Goal: Task Accomplishment & Management: Use online tool/utility

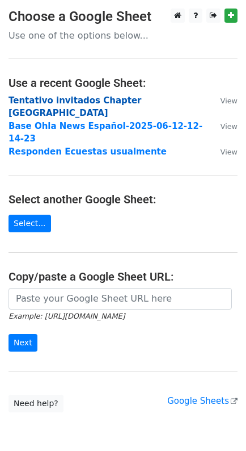
click at [118, 99] on strong "Tentativo invitados Chapter [GEOGRAPHIC_DATA]" at bounding box center [75, 106] width 133 height 23
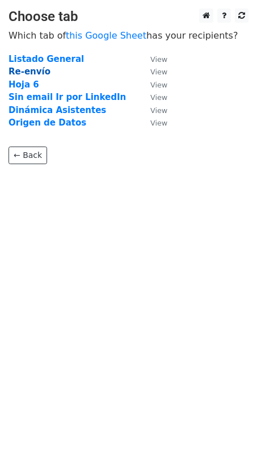
click at [31, 73] on strong "Re-envío" at bounding box center [30, 71] width 42 height 10
click at [31, 71] on strong "Re-envío" at bounding box center [30, 71] width 42 height 10
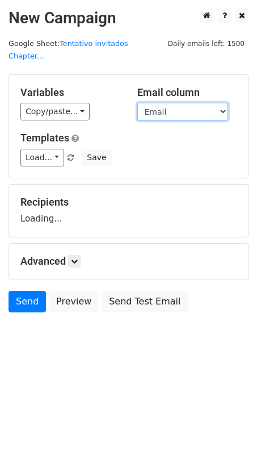
click at [221, 103] on select "Anfitrión Nombre Apellido Cargo Empresa Email Email Definido Teléfono (Opcional…" at bounding box center [182, 112] width 91 height 18
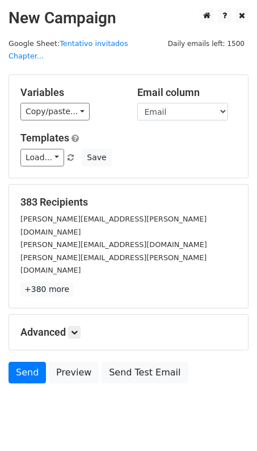
click at [170, 238] on div "[PERSON_NAME][EMAIL_ADDRESS][DOMAIN_NAME]" at bounding box center [128, 244] width 233 height 13
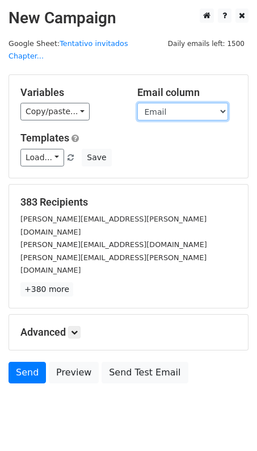
click at [221, 103] on select "Anfitrión Nombre Apellido Cargo Empresa Email Email Definido Teléfono (Opcional…" at bounding box center [182, 112] width 91 height 18
select select "Email Definido"
click at [137, 103] on select "Anfitrión Nombre Apellido Cargo Empresa Email Email Definido Teléfono (Opcional…" at bounding box center [182, 112] width 91 height 18
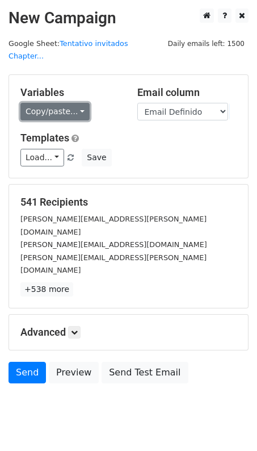
click at [76, 103] on link "Copy/paste..." at bounding box center [54, 112] width 69 height 18
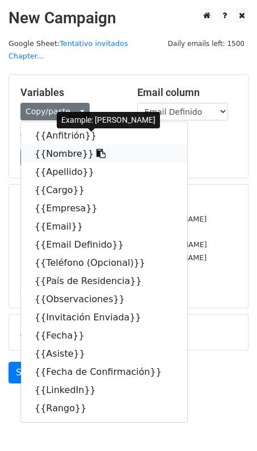
click at [97, 149] on icon at bounding box center [101, 153] width 9 height 9
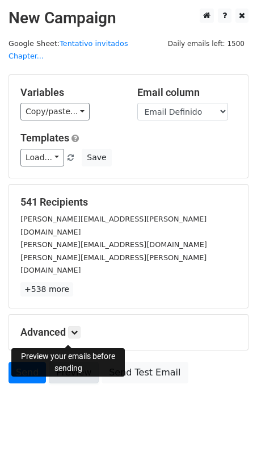
click at [71, 362] on link "Preview" at bounding box center [74, 373] width 50 height 22
click at [73, 362] on link "Preview" at bounding box center [74, 373] width 50 height 22
click at [75, 362] on link "Preview" at bounding box center [74, 373] width 50 height 22
click at [73, 362] on link "Preview" at bounding box center [74, 373] width 50 height 22
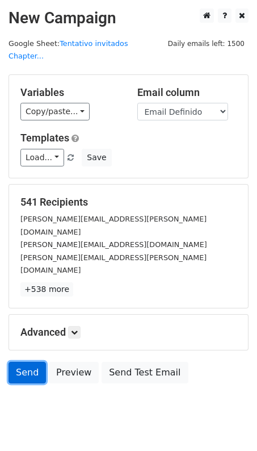
click at [23, 362] on link "Send" at bounding box center [27, 373] width 37 height 22
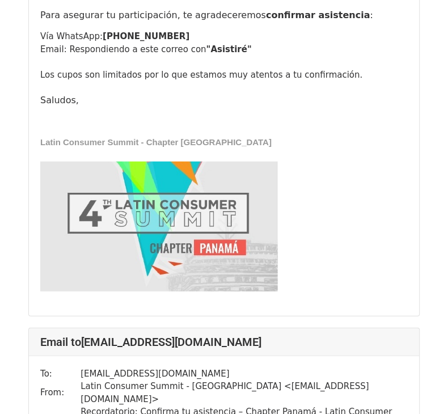
scroll to position [1813, 0]
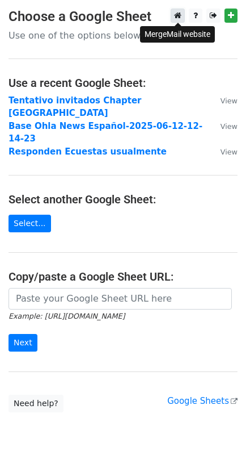
click at [175, 13] on icon at bounding box center [177, 15] width 7 height 8
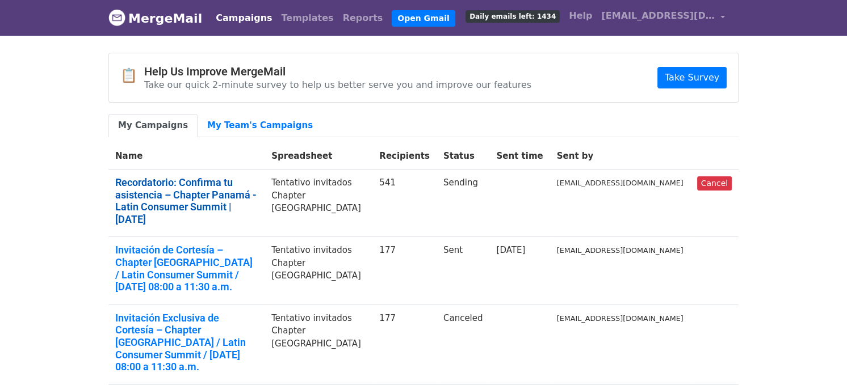
click at [165, 185] on link "Recordatorio: Confirma tu asistencia – Chapter Panamá - Latin Consumer Summit |…" at bounding box center [186, 201] width 142 height 49
